Goal: Find specific page/section: Find specific page/section

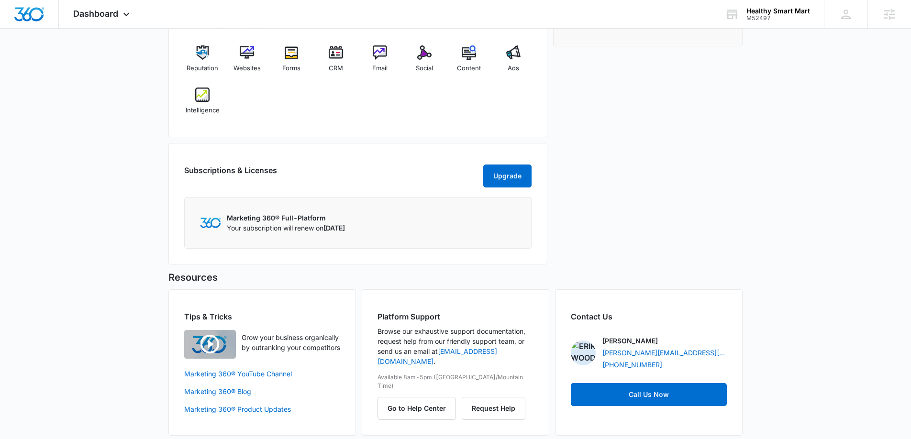
scroll to position [412, 0]
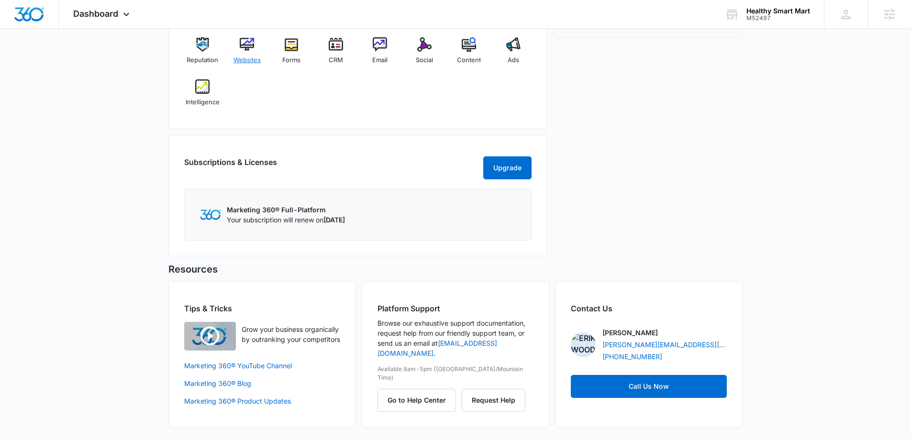
click at [242, 52] on div "Websites" at bounding box center [247, 54] width 37 height 34
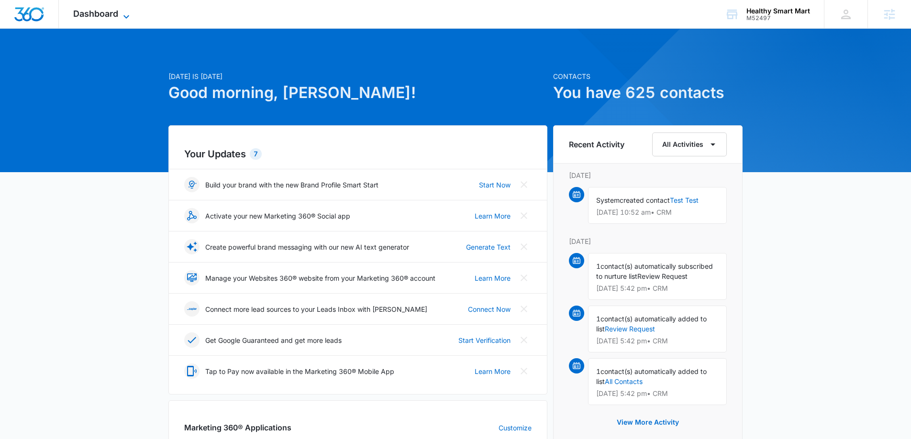
click at [122, 12] on icon at bounding box center [126, 16] width 11 height 11
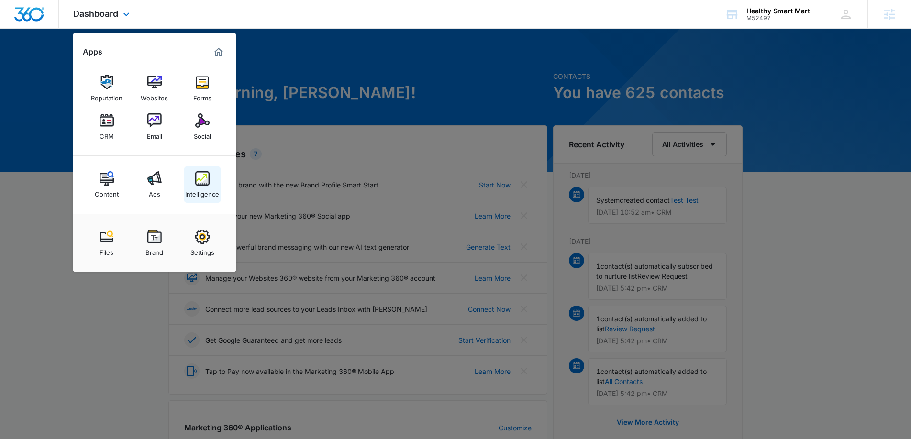
click at [206, 184] on img at bounding box center [202, 178] width 14 height 14
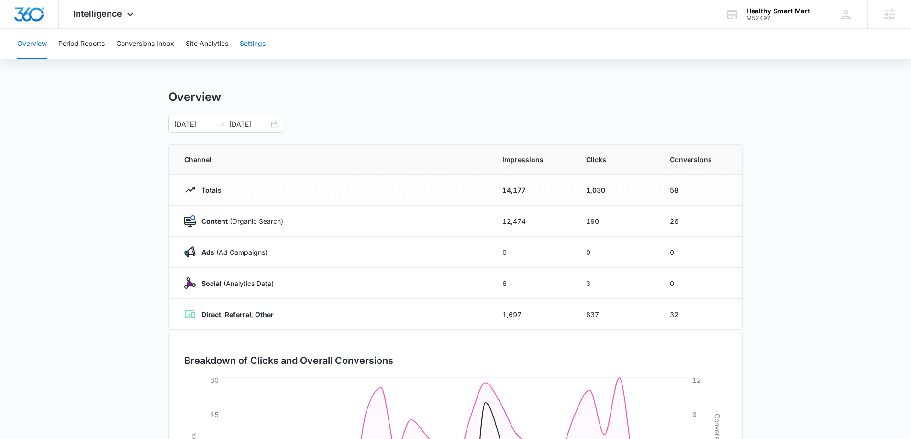
click at [256, 37] on button "Settings" at bounding box center [253, 44] width 26 height 31
